Goal: Check status: Check status

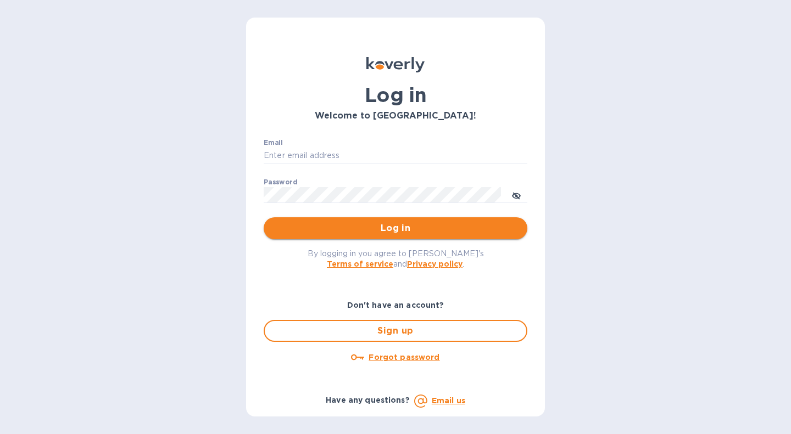
type input "[EMAIL_ADDRESS][DOMAIN_NAME]"
click at [405, 221] on button "Log in" at bounding box center [396, 229] width 264 height 22
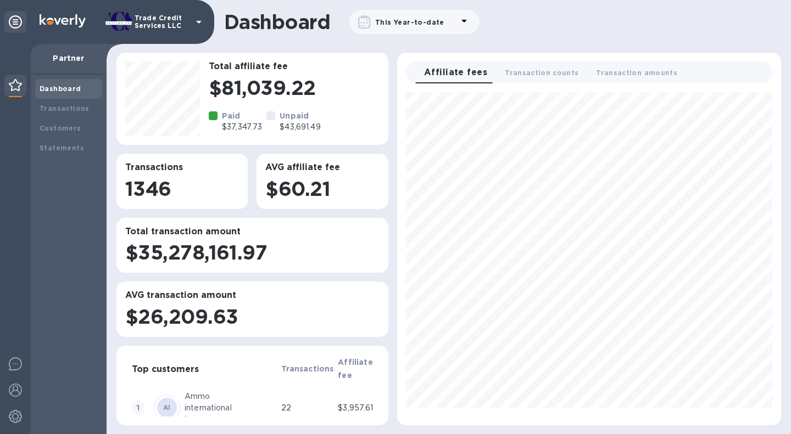
scroll to position [434, 684]
click at [77, 109] on b "Transactions" at bounding box center [65, 108] width 50 height 8
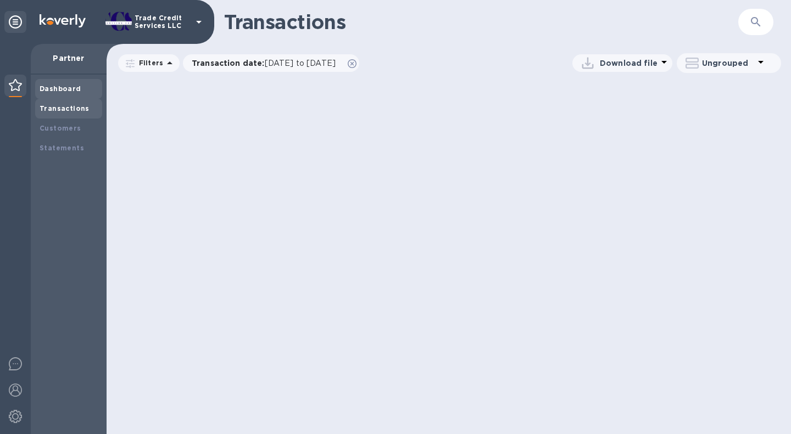
click at [74, 97] on div "Dashboard" at bounding box center [68, 89] width 67 height 20
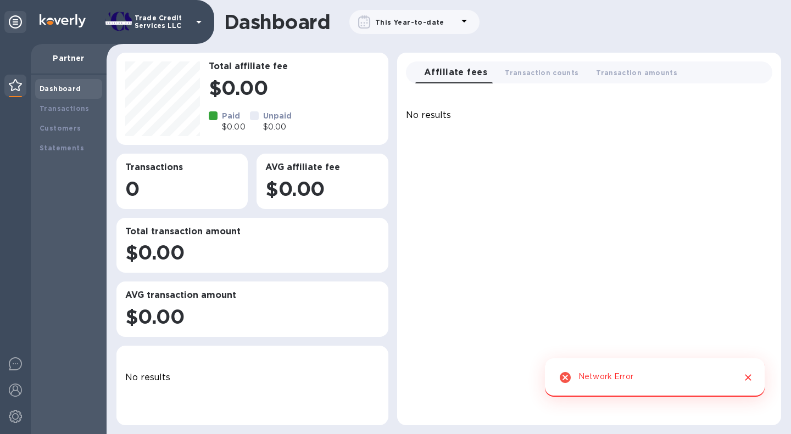
scroll to position [434, 684]
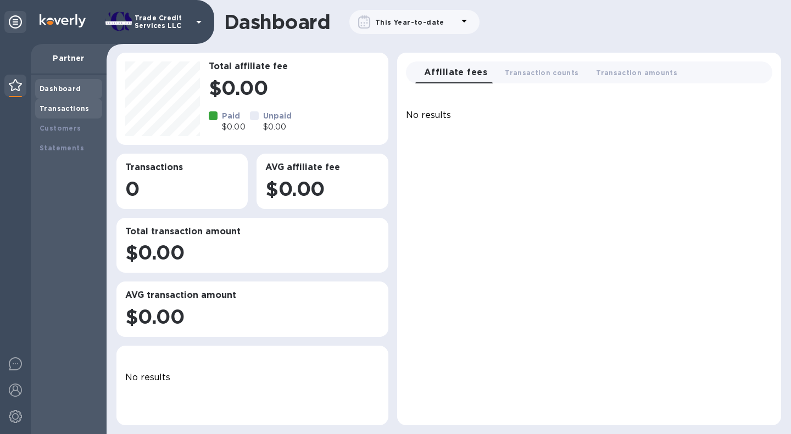
click at [78, 110] on b "Transactions" at bounding box center [65, 108] width 50 height 8
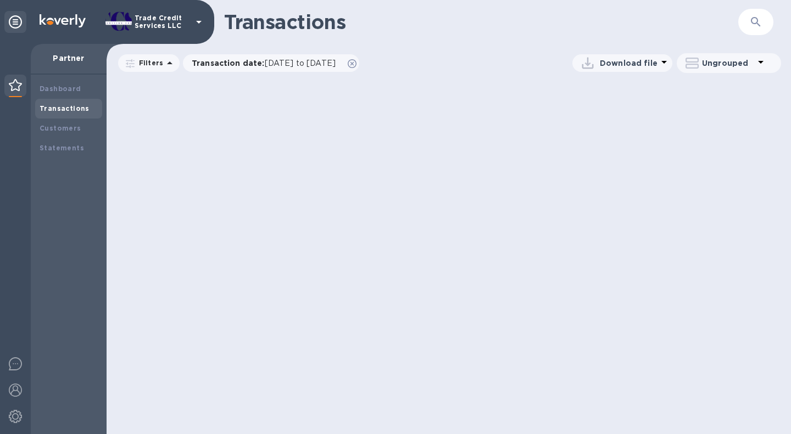
click at [616, 199] on div "Transactions ​ Filters Transaction date : 07/19/2025 to 08/19/2025 Transaction …" at bounding box center [449, 217] width 684 height 434
click at [63, 88] on b "Dashboard" at bounding box center [61, 89] width 42 height 8
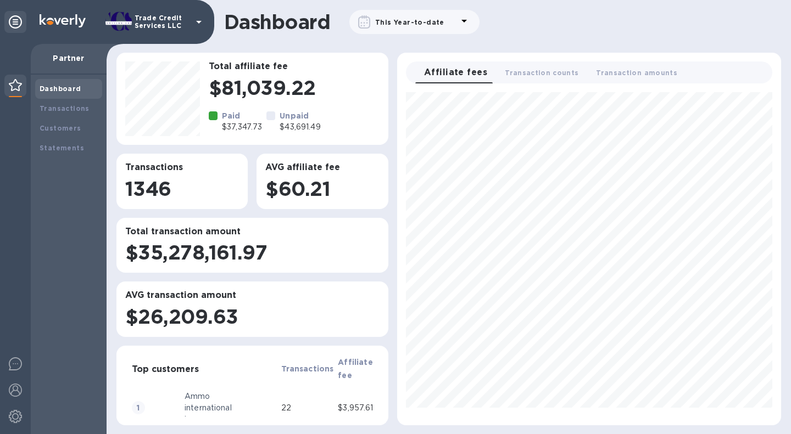
scroll to position [325, 375]
click at [68, 108] on b "Transactions" at bounding box center [65, 108] width 50 height 8
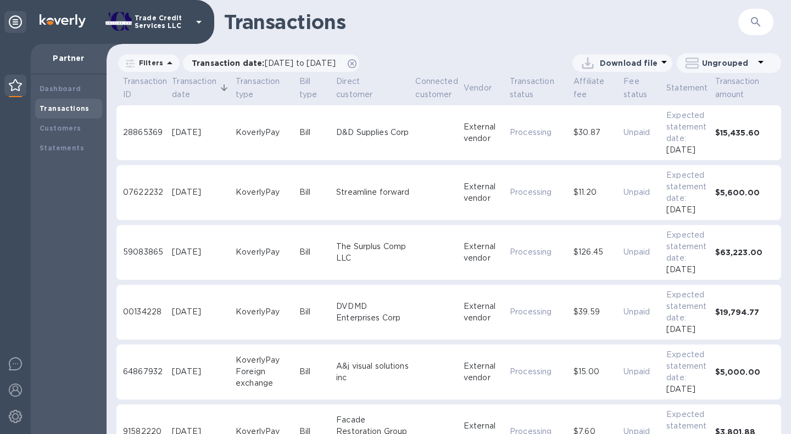
click at [54, 81] on div "Dashboard" at bounding box center [68, 89] width 67 height 20
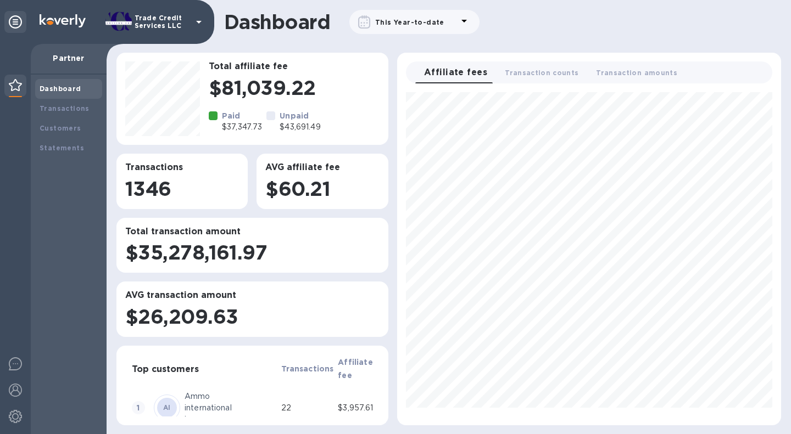
scroll to position [325, 375]
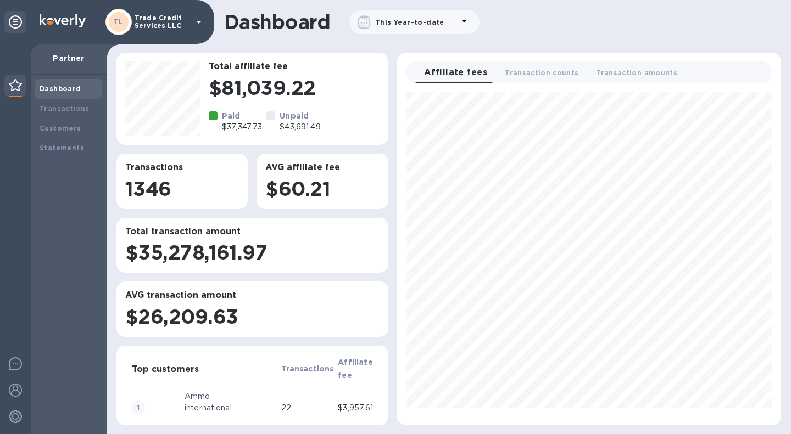
scroll to position [325, 375]
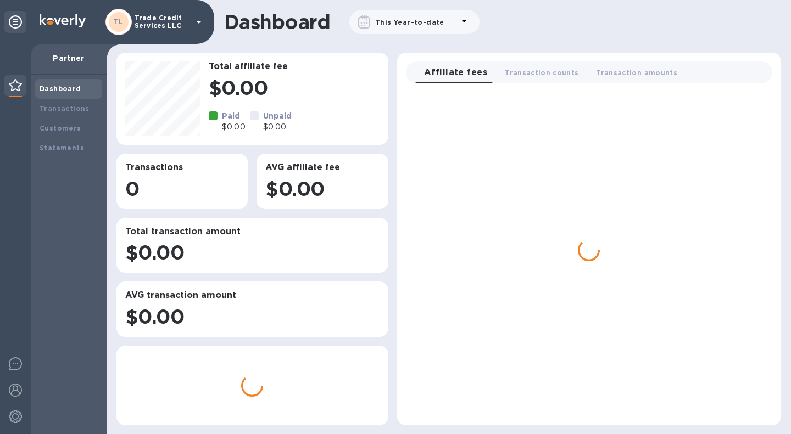
scroll to position [434, 684]
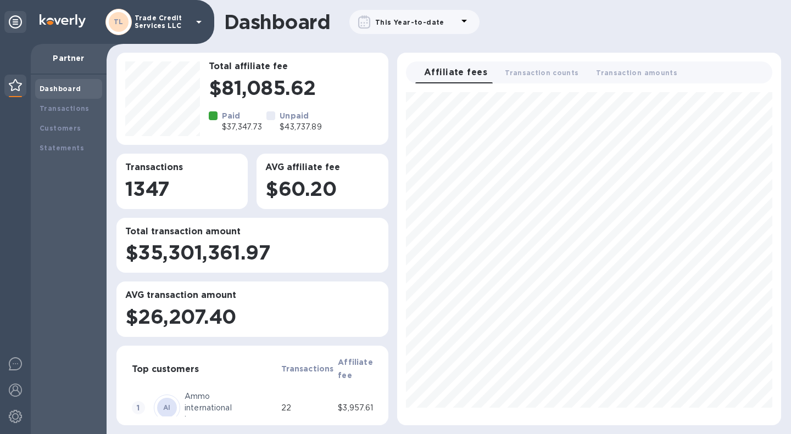
scroll to position [325, 375]
click at [71, 109] on b "Transactions" at bounding box center [65, 108] width 50 height 8
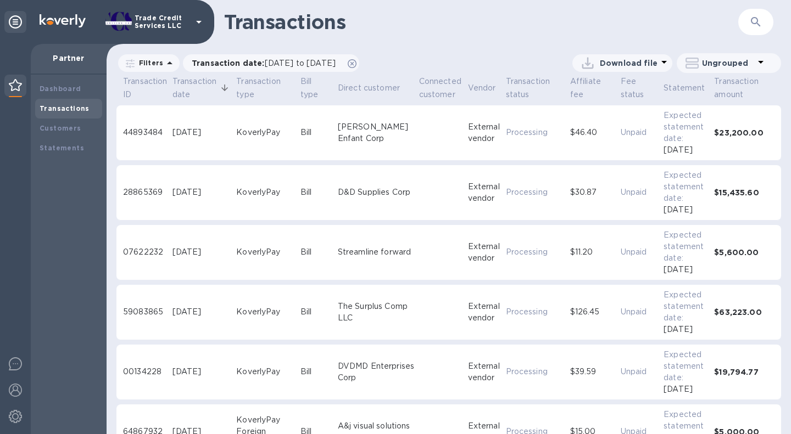
click at [74, 81] on div "Dashboard" at bounding box center [68, 89] width 67 height 20
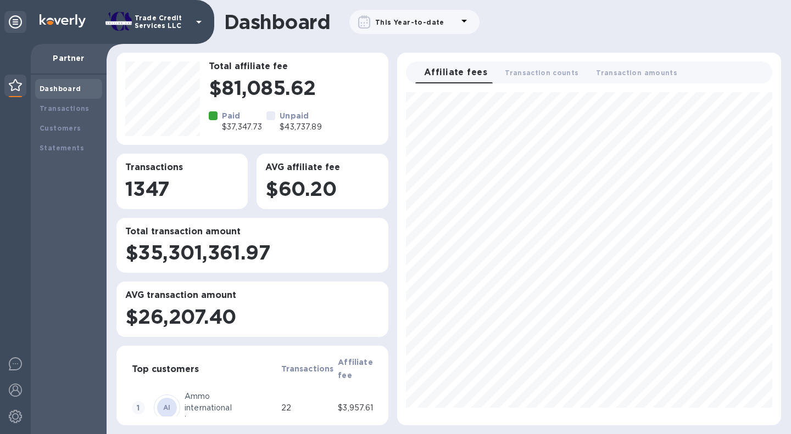
scroll to position [325, 375]
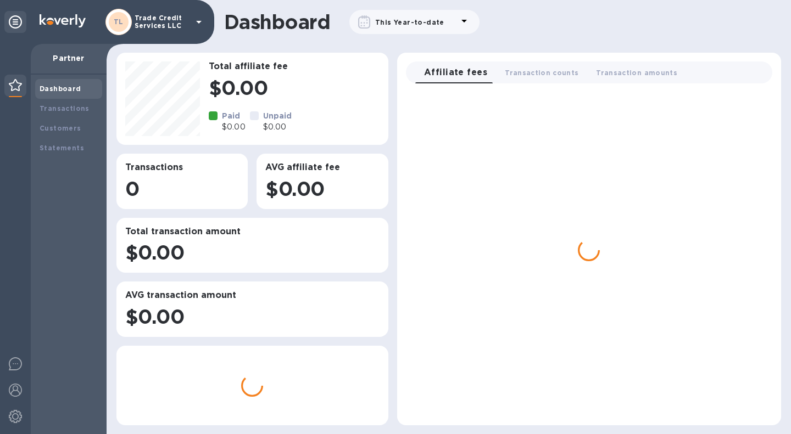
scroll to position [434, 684]
click at [201, 12] on div "TL Trade Credit Services LLC" at bounding box center [155, 22] width 100 height 26
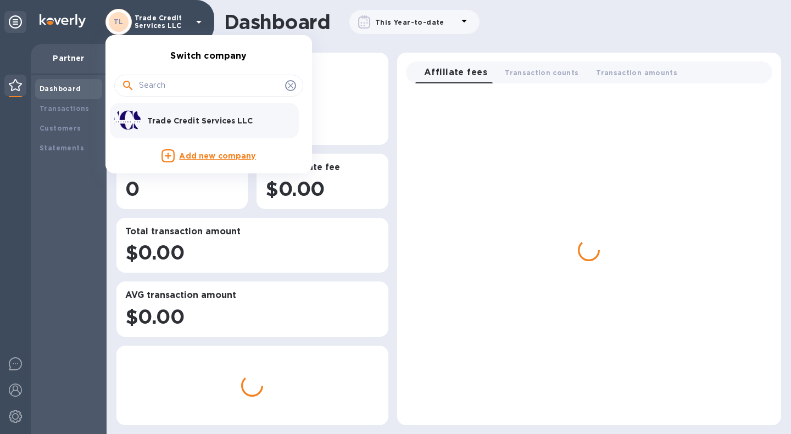
click at [0, 255] on div at bounding box center [395, 217] width 791 height 434
